Goal: Task Accomplishment & Management: Use online tool/utility

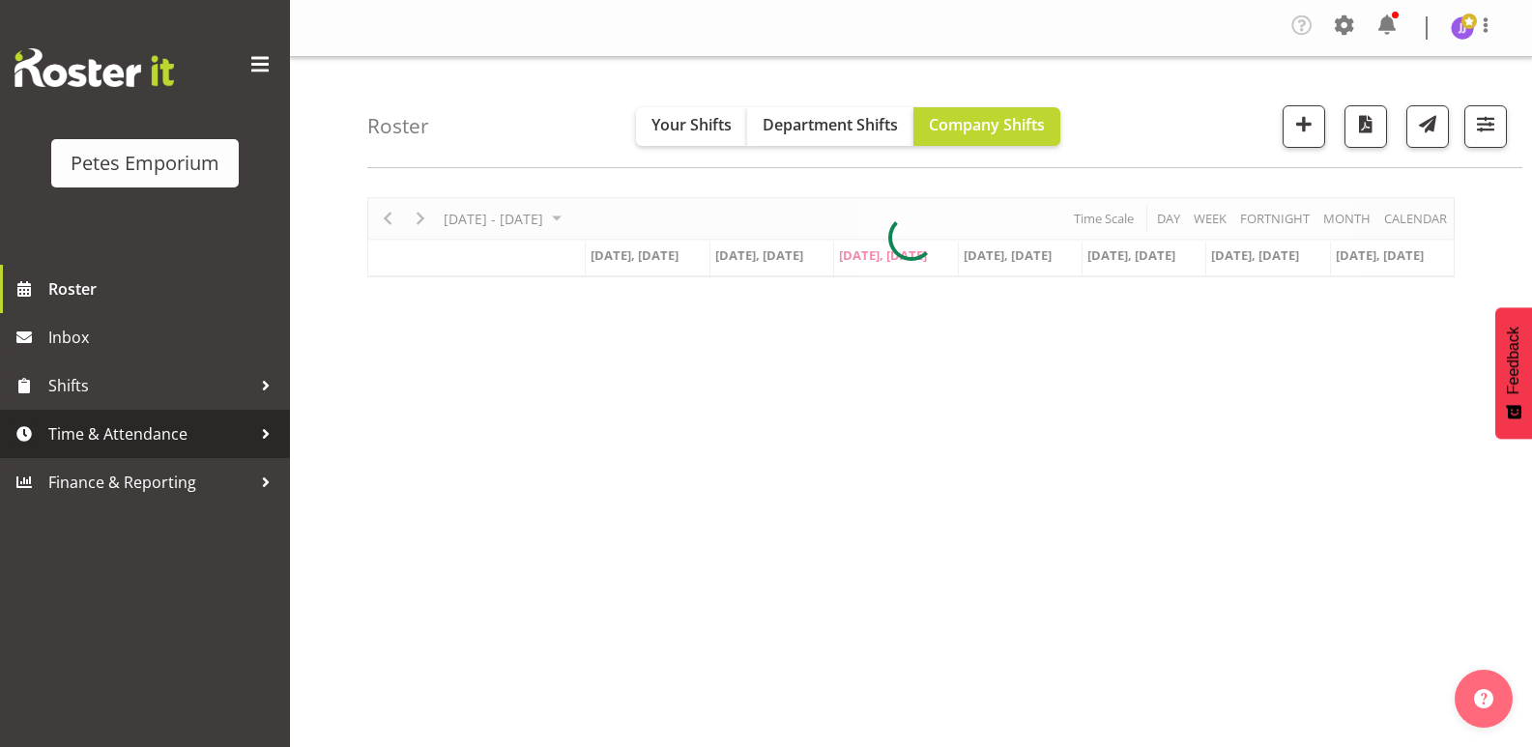
click at [160, 442] on span "Time & Attendance" at bounding box center [149, 434] width 203 height 29
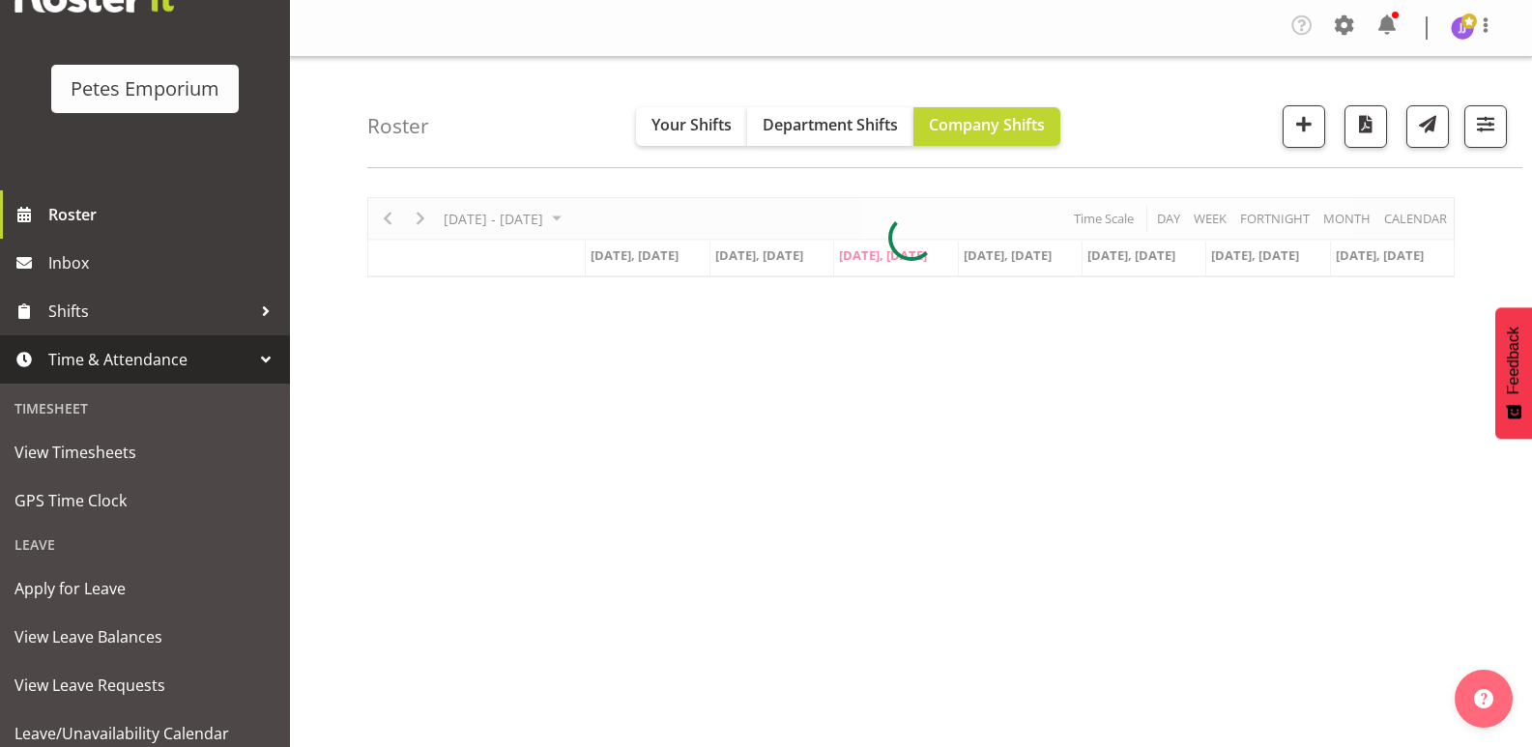
scroll to position [138, 0]
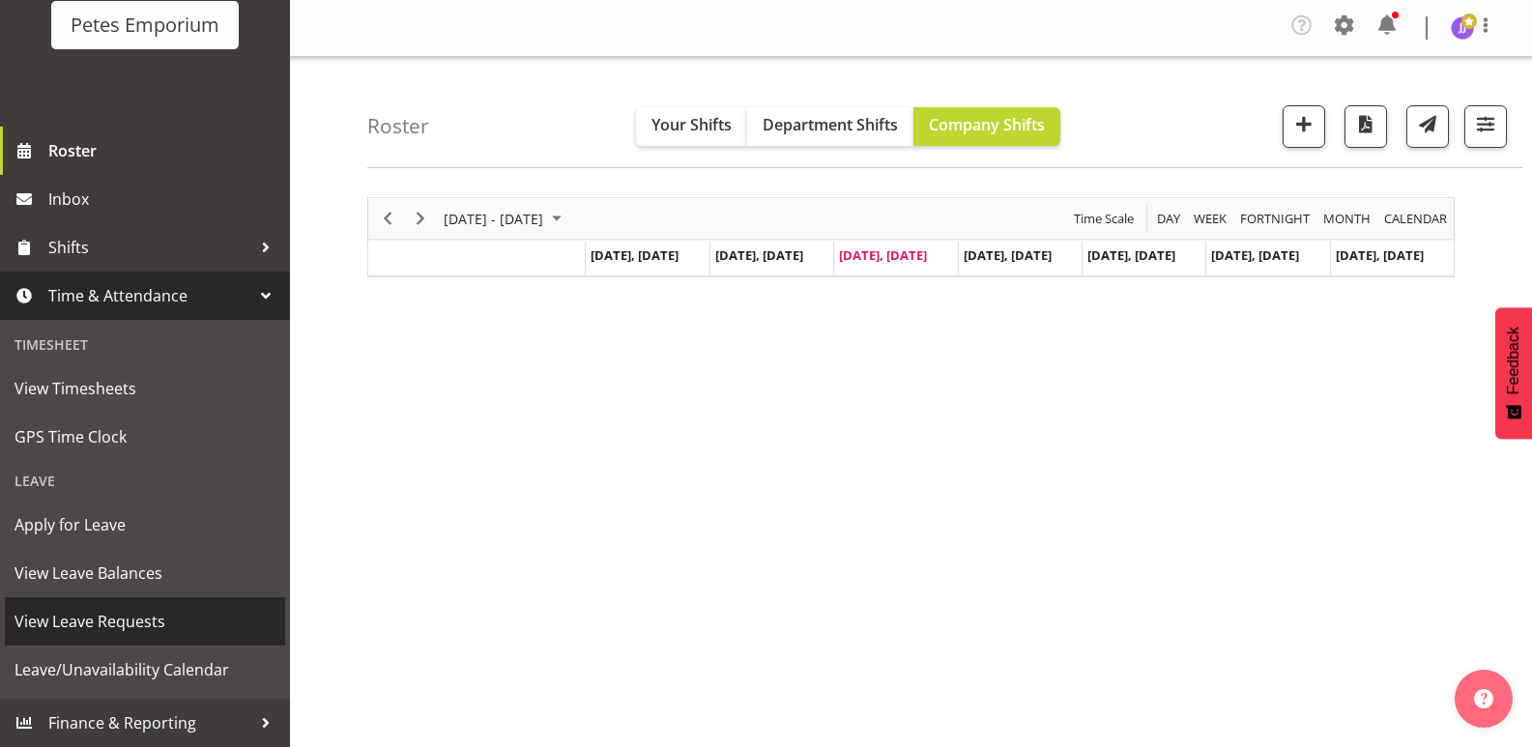
click at [150, 623] on span "View Leave Requests" at bounding box center [144, 621] width 261 height 29
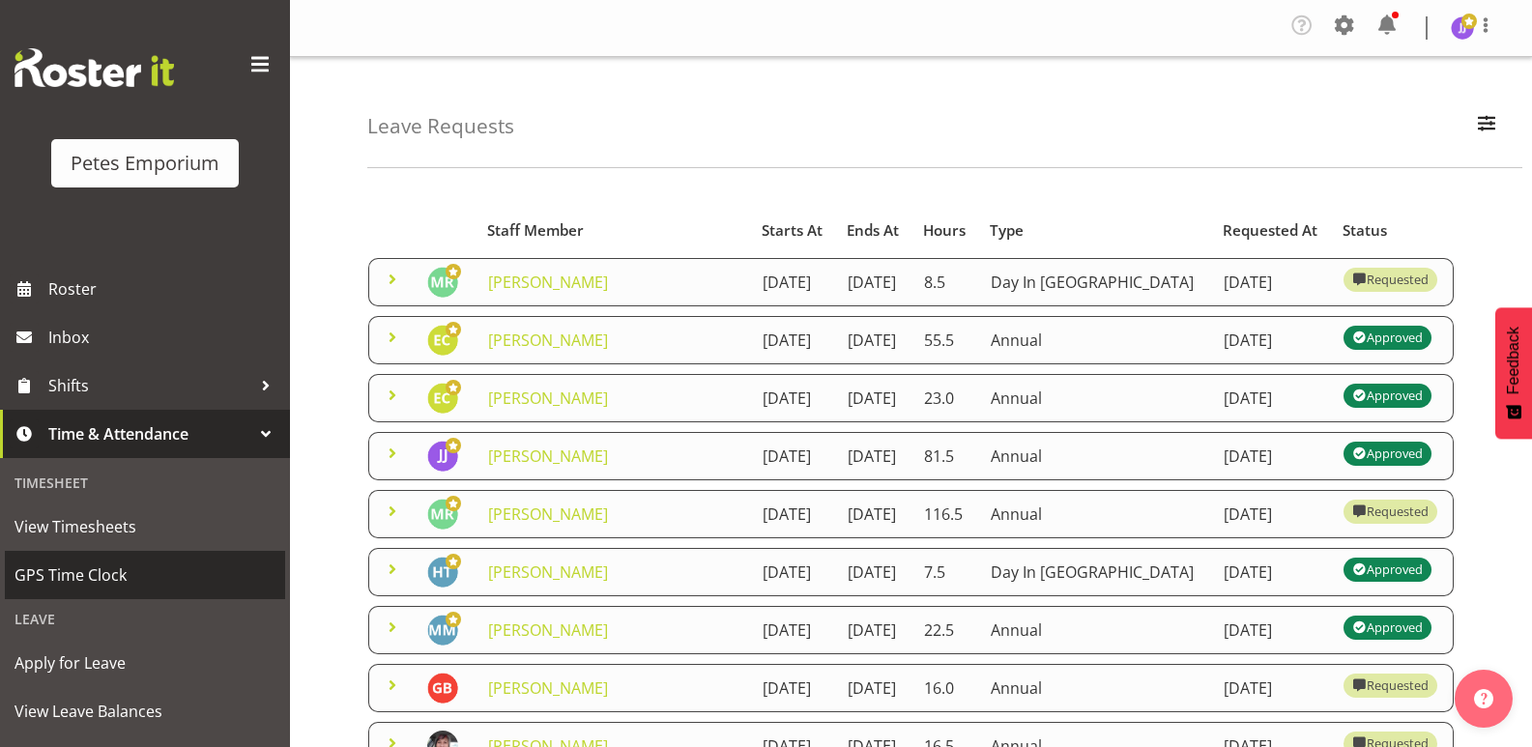
click at [108, 582] on span "GPS Time Clock" at bounding box center [144, 575] width 261 height 29
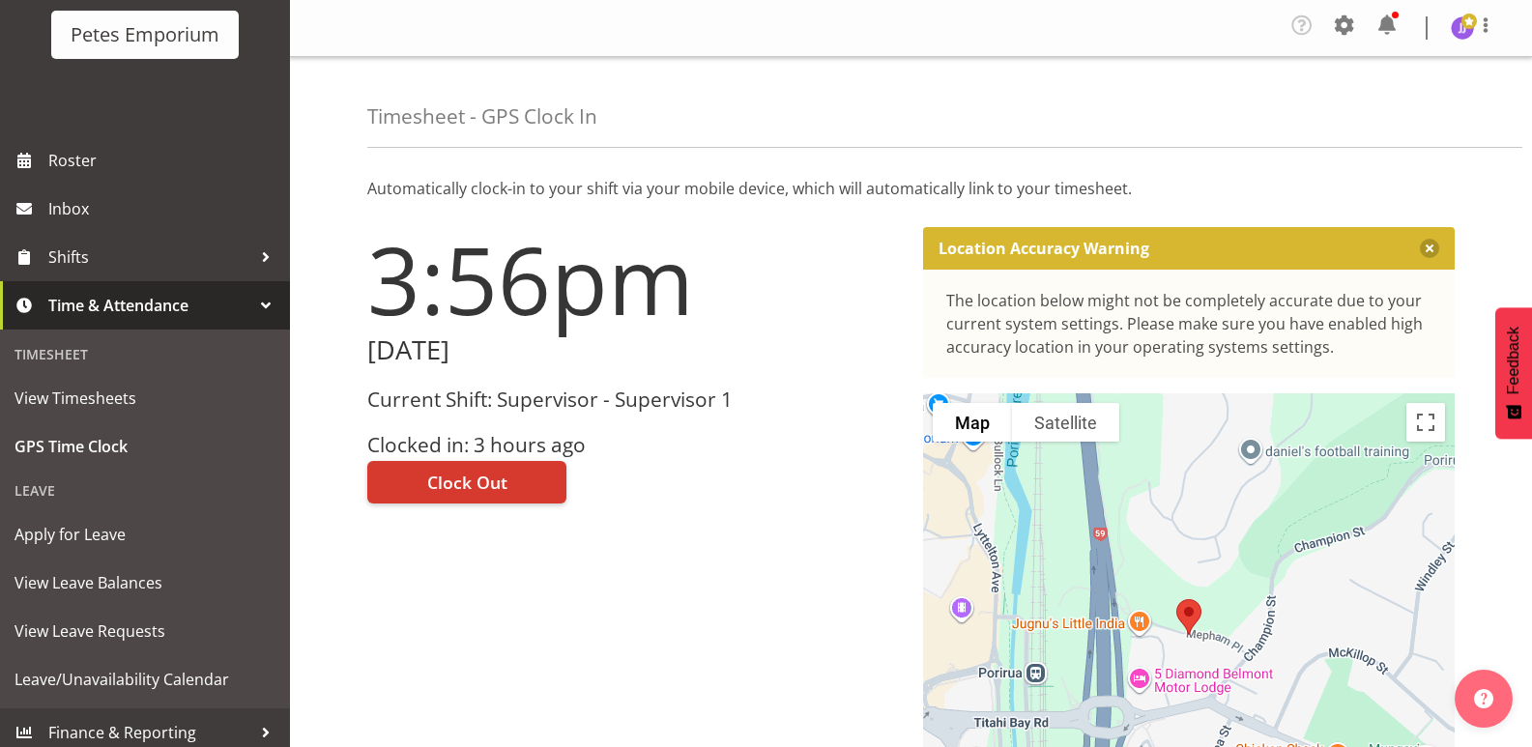
scroll to position [138, 0]
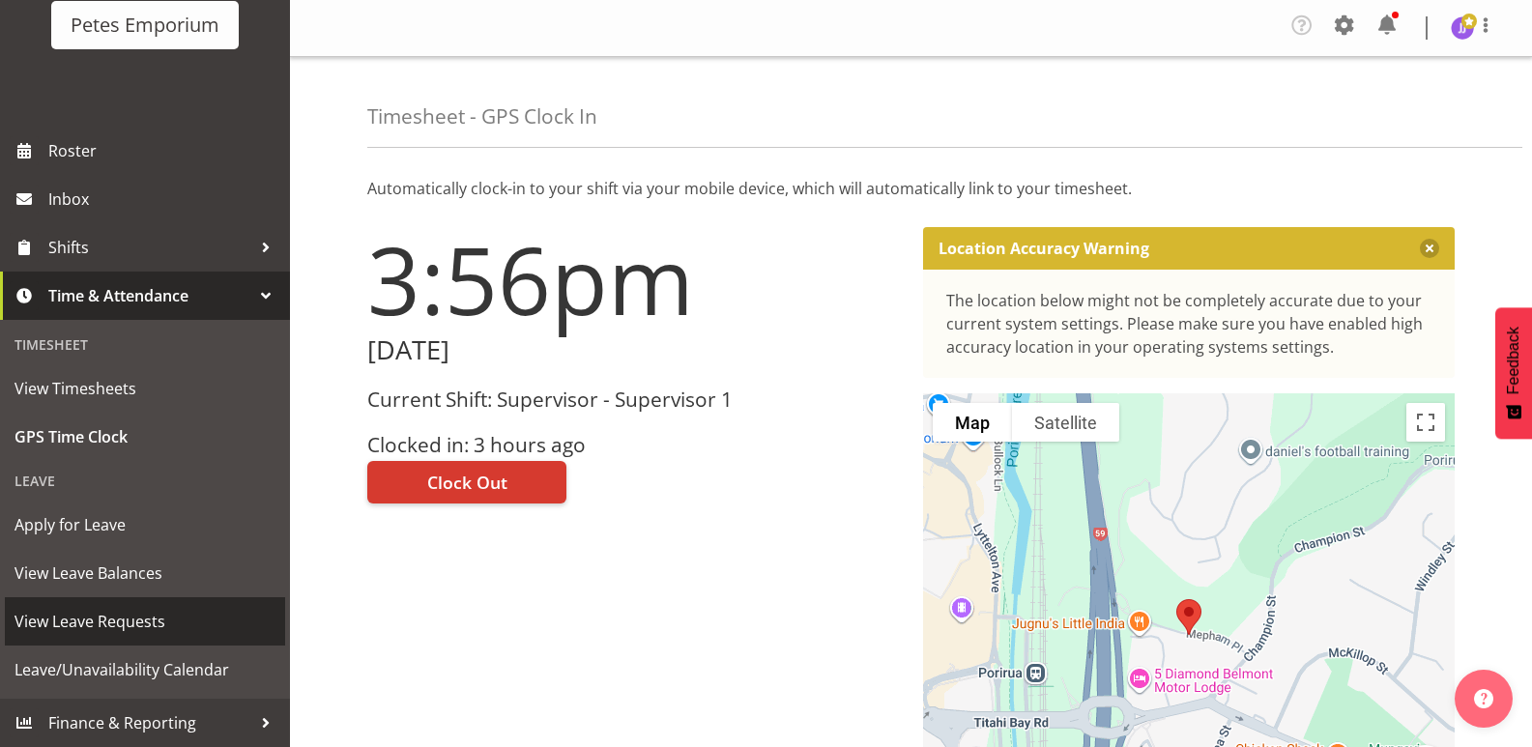
click at [115, 623] on span "View Leave Requests" at bounding box center [144, 621] width 261 height 29
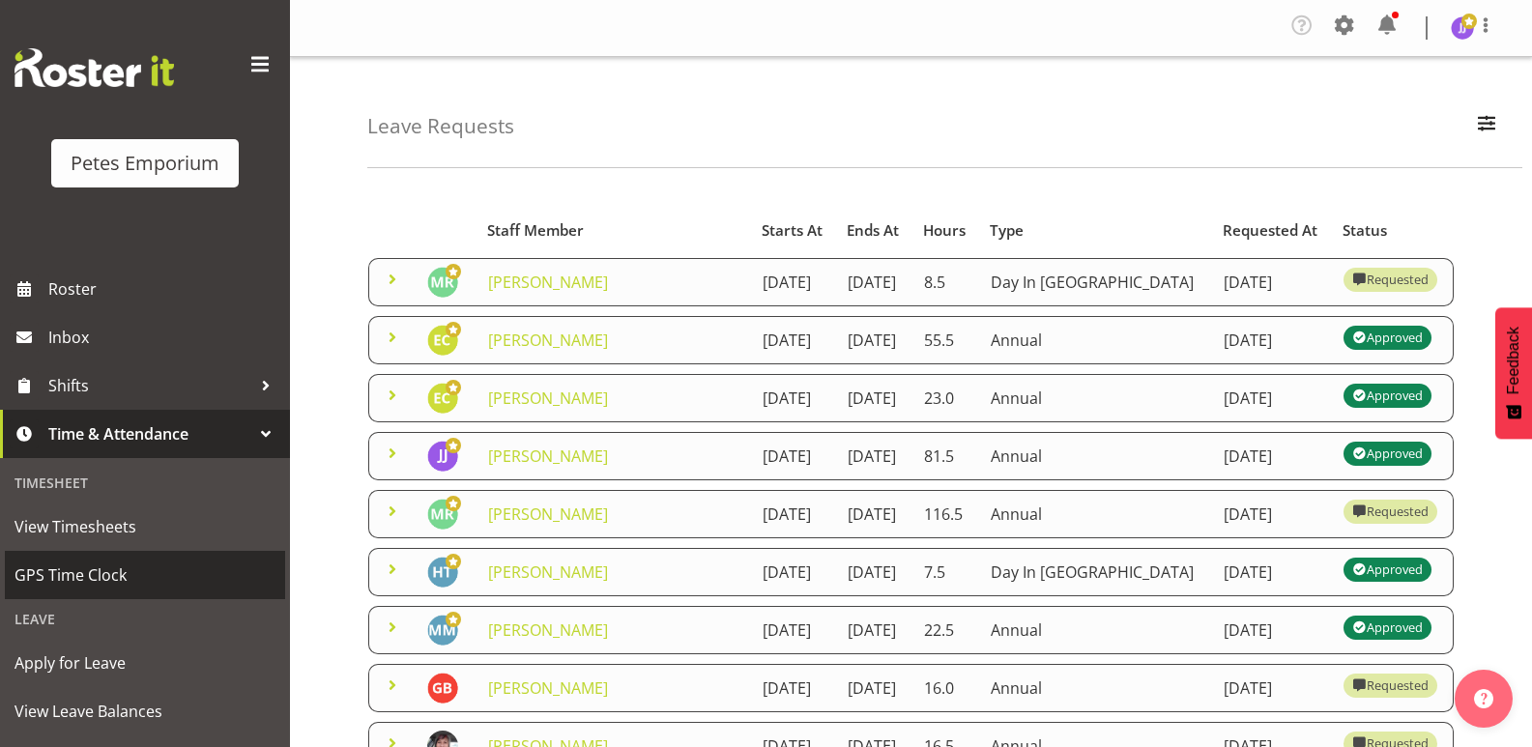
click at [127, 578] on span "GPS Time Clock" at bounding box center [144, 575] width 261 height 29
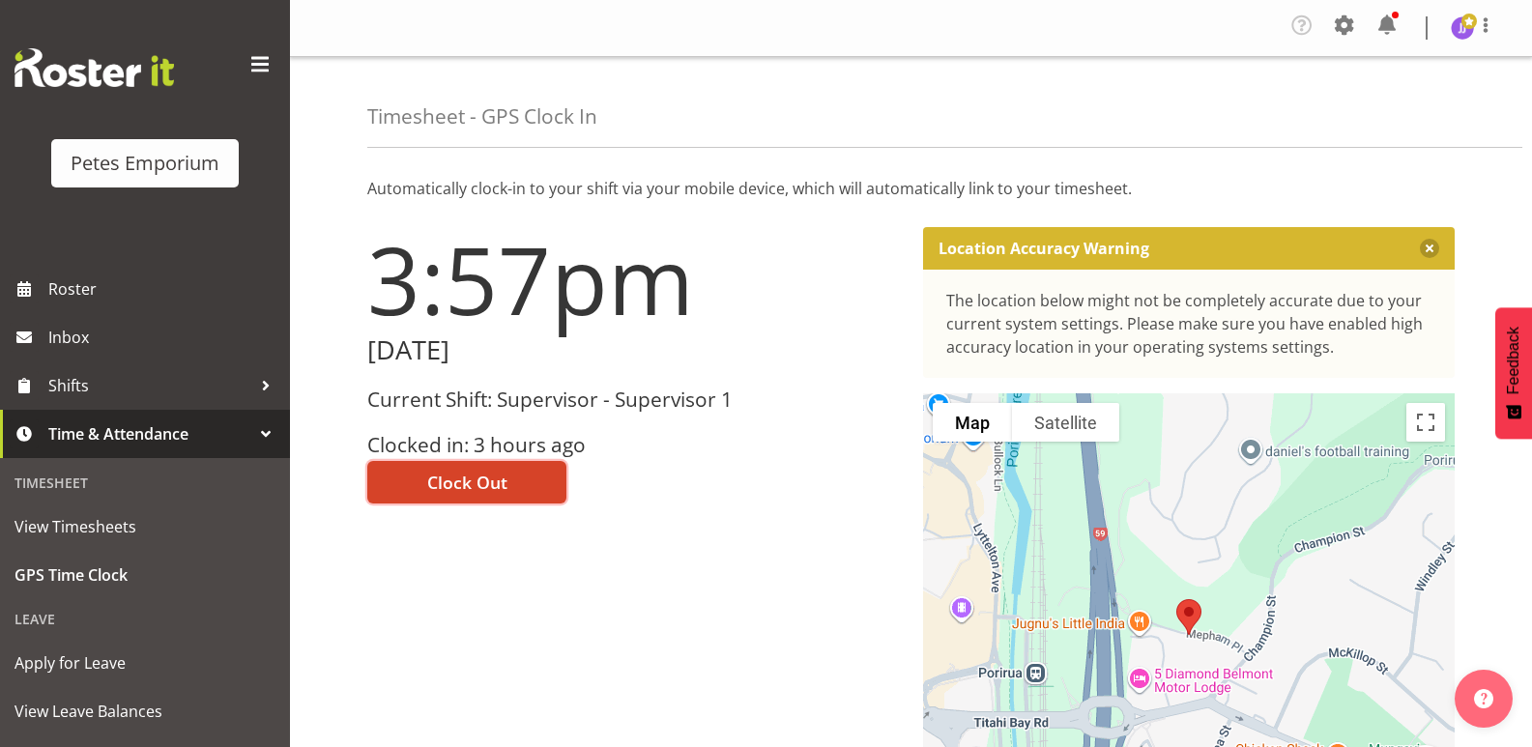
click at [434, 484] on span "Clock Out" at bounding box center [467, 482] width 80 height 25
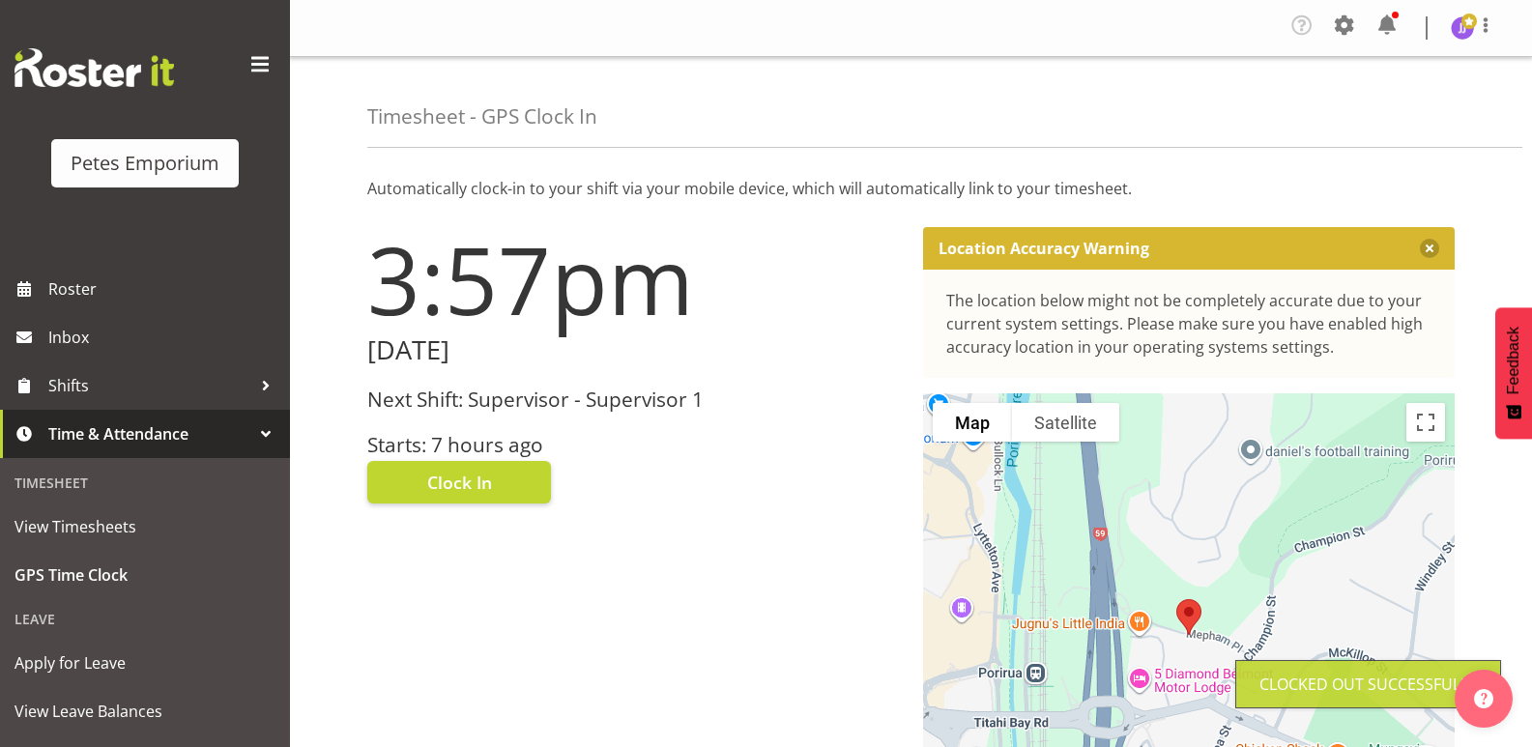
click at [1470, 23] on span at bounding box center [1469, 21] width 15 height 15
click at [1379, 105] on link "Log Out" at bounding box center [1405, 106] width 186 height 35
